Goal: Information Seeking & Learning: Learn about a topic

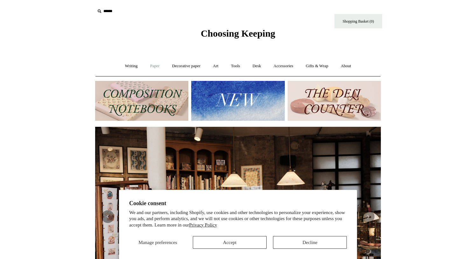
click at [154, 65] on link "Paper +" at bounding box center [155, 66] width 21 height 17
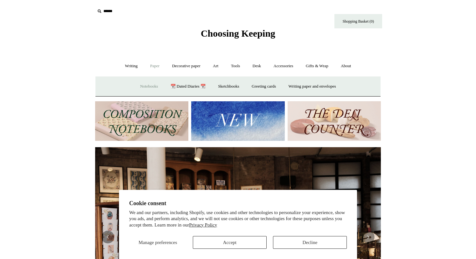
click at [147, 86] on link "Notebooks +" at bounding box center [148, 86] width 29 height 17
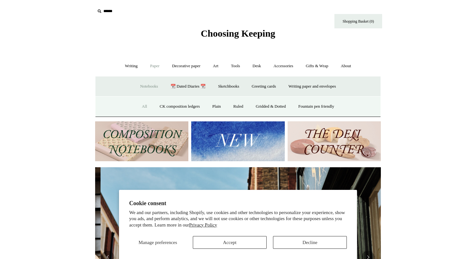
scroll to position [0, 286]
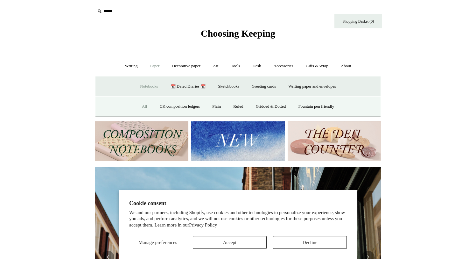
click at [138, 106] on link "All" at bounding box center [144, 106] width 17 height 17
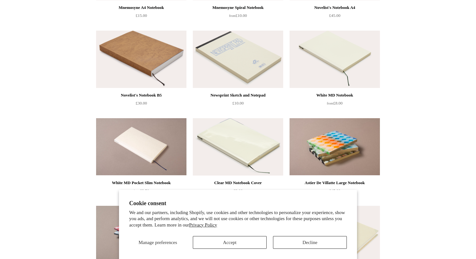
scroll to position [2242, 0]
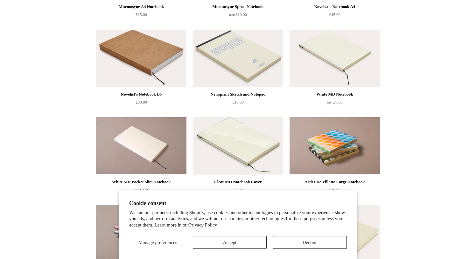
click at [152, 67] on img at bounding box center [141, 58] width 90 height 57
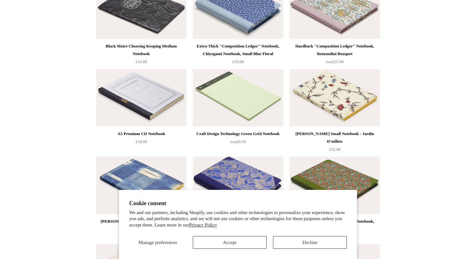
scroll to position [3511, 0]
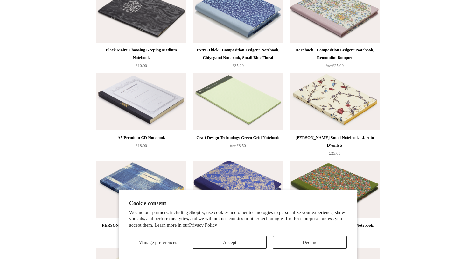
click at [158, 104] on img at bounding box center [141, 101] width 90 height 57
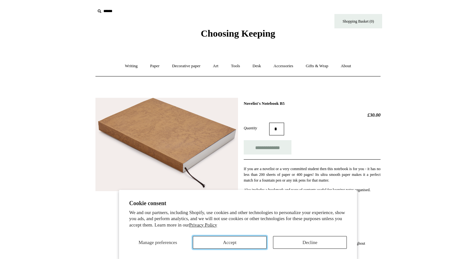
click at [248, 245] on button "Accept" at bounding box center [230, 242] width 74 height 13
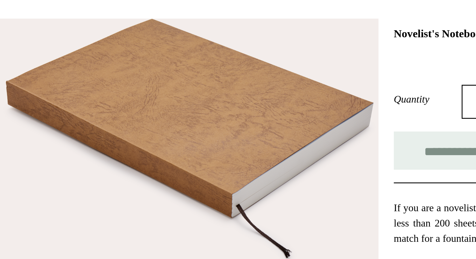
scroll to position [88, 0]
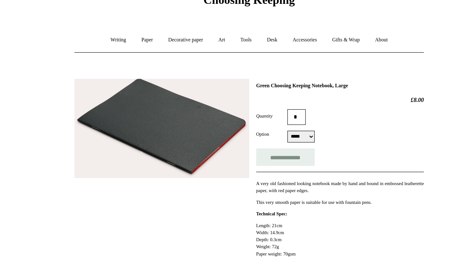
scroll to position [32, 0]
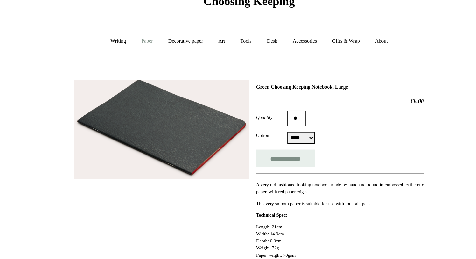
click at [152, 32] on link "Paper +" at bounding box center [155, 33] width 21 height 17
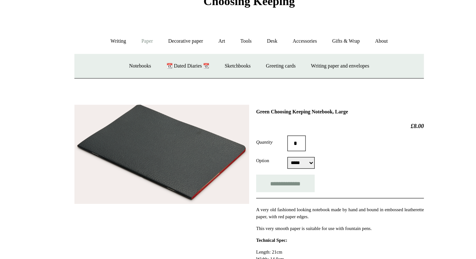
click at [288, 132] on select "***** *****" at bounding box center [280, 133] width 22 height 10
click at [154, 34] on link "Paper -" at bounding box center [155, 33] width 21 height 17
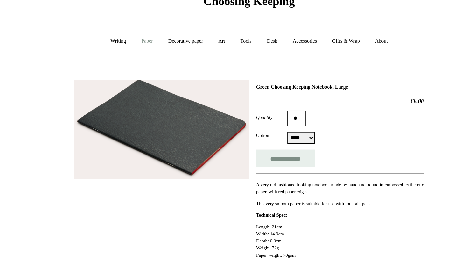
click at [154, 34] on link "Paper +" at bounding box center [155, 33] width 21 height 17
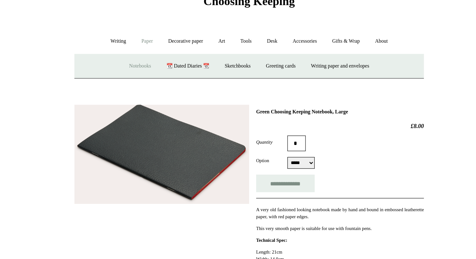
click at [147, 54] on link "Notebooks +" at bounding box center [148, 54] width 29 height 17
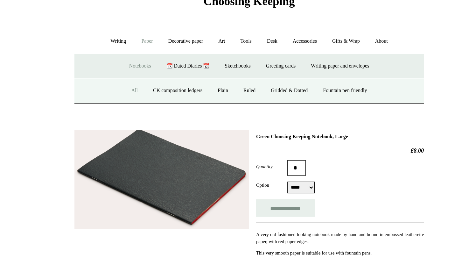
click at [140, 75] on link "All" at bounding box center [144, 74] width 17 height 17
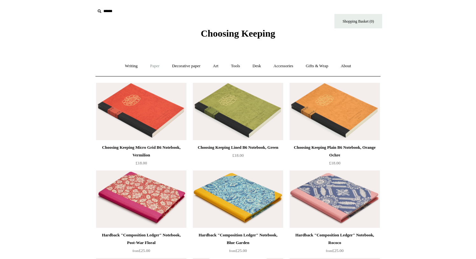
click at [152, 64] on link "Paper +" at bounding box center [155, 66] width 21 height 17
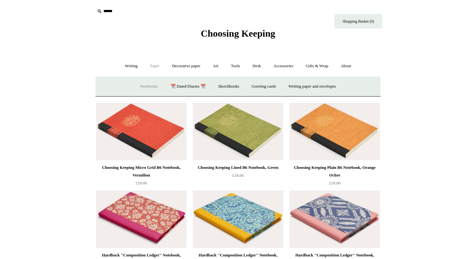
click at [146, 85] on link "Notebooks +" at bounding box center [148, 86] width 29 height 17
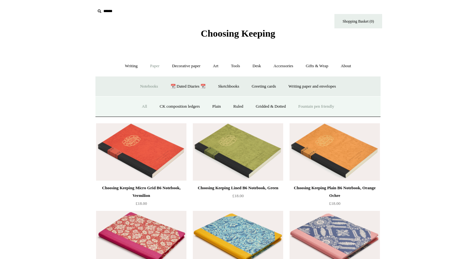
click at [329, 107] on link "Fountain pen friendly" at bounding box center [316, 106] width 47 height 17
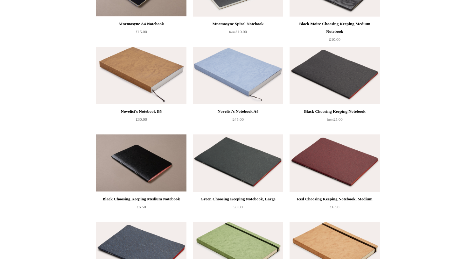
scroll to position [474, 0]
click at [157, 83] on img at bounding box center [141, 74] width 90 height 57
click at [250, 84] on img at bounding box center [238, 74] width 90 height 57
